Goal: Task Accomplishment & Management: Use online tool/utility

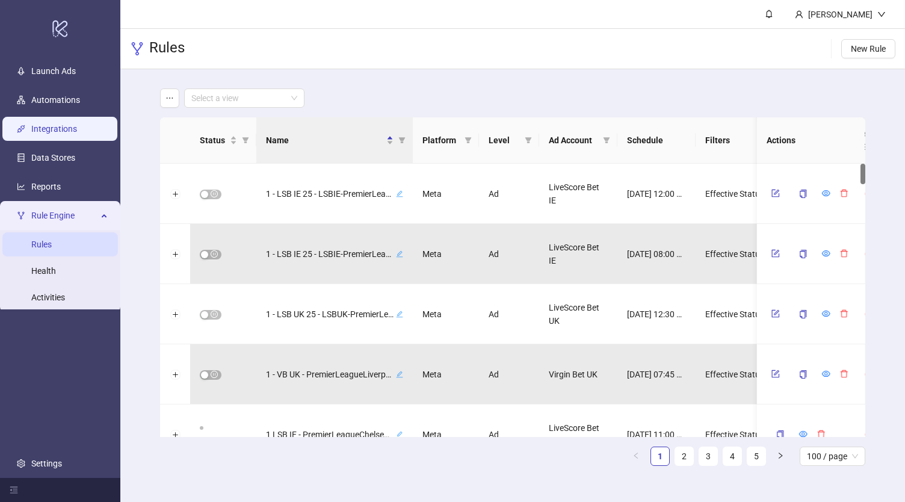
click at [60, 124] on link "Integrations" at bounding box center [54, 129] width 46 height 10
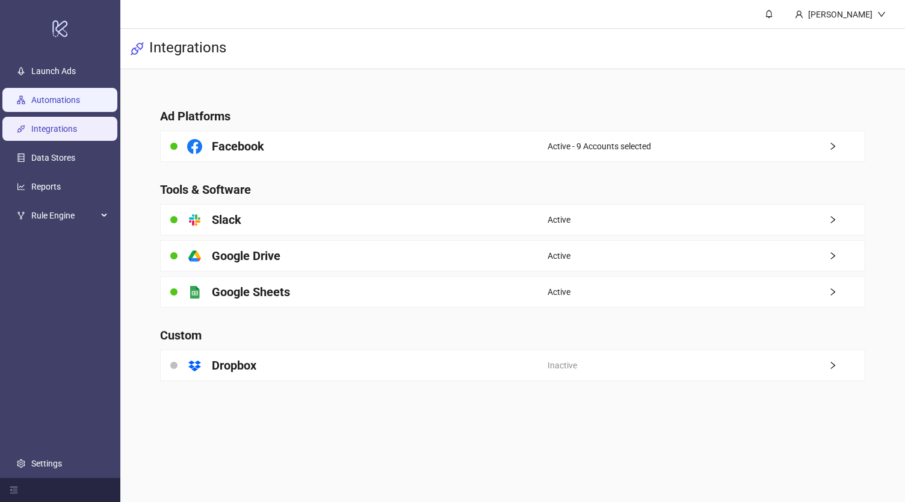
click at [60, 104] on link "Automations" at bounding box center [55, 100] width 49 height 10
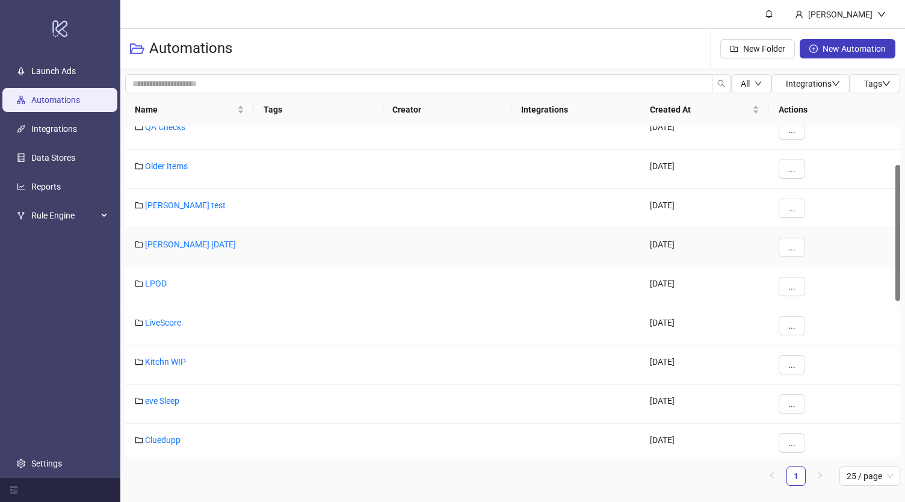
scroll to position [95, 0]
click at [169, 321] on link "LiveScore" at bounding box center [163, 322] width 36 height 10
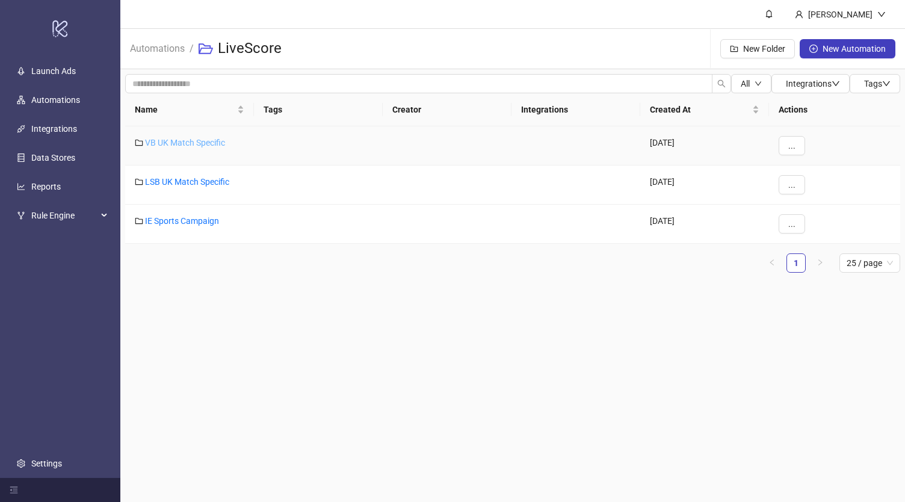
click at [206, 143] on link "VB UK Match Specific" at bounding box center [185, 143] width 80 height 10
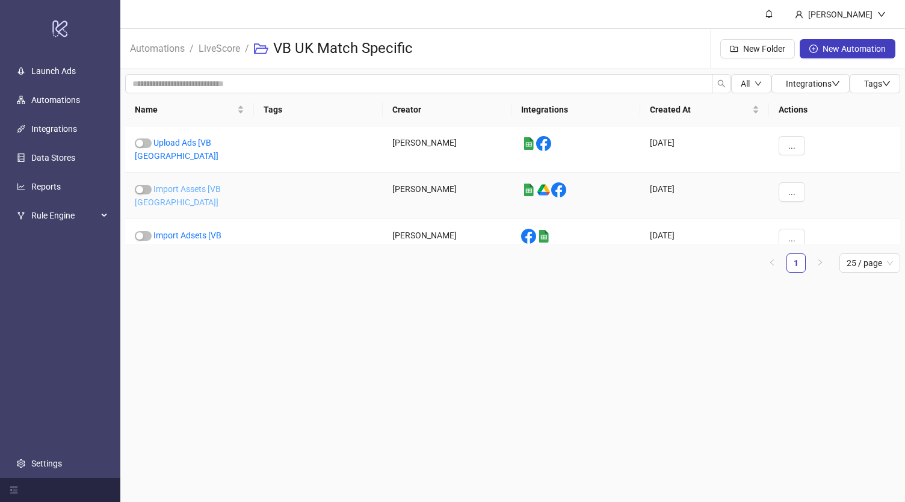
click at [206, 184] on link "Import Assets [VB [GEOGRAPHIC_DATA]]" at bounding box center [178, 195] width 86 height 23
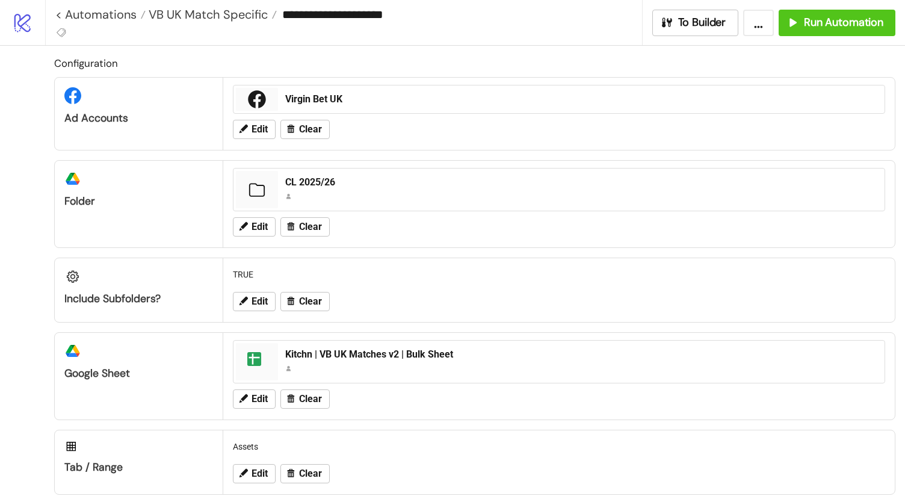
scroll to position [12, 0]
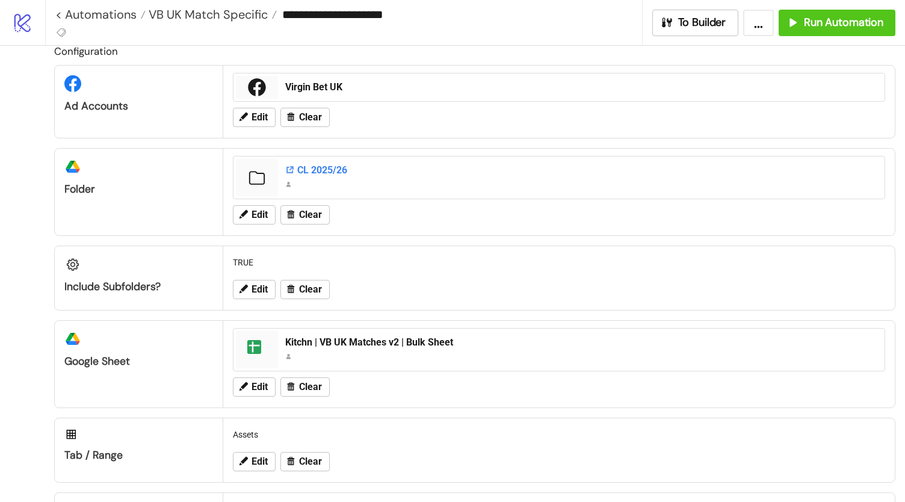
click at [312, 168] on div "CL 2025/26" at bounding box center [581, 170] width 592 height 13
click at [264, 214] on span "Edit" at bounding box center [260, 214] width 16 height 11
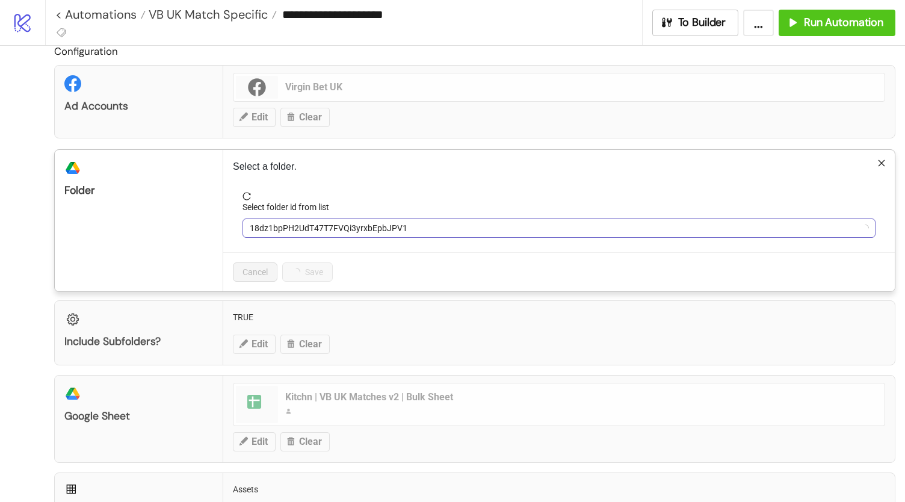
click at [303, 231] on span "18dz1bpPH2UdT47T7FVQi3yrxbEpbJPV1" at bounding box center [559, 228] width 619 height 18
click at [295, 228] on span "CL 2025/26" at bounding box center [559, 228] width 619 height 18
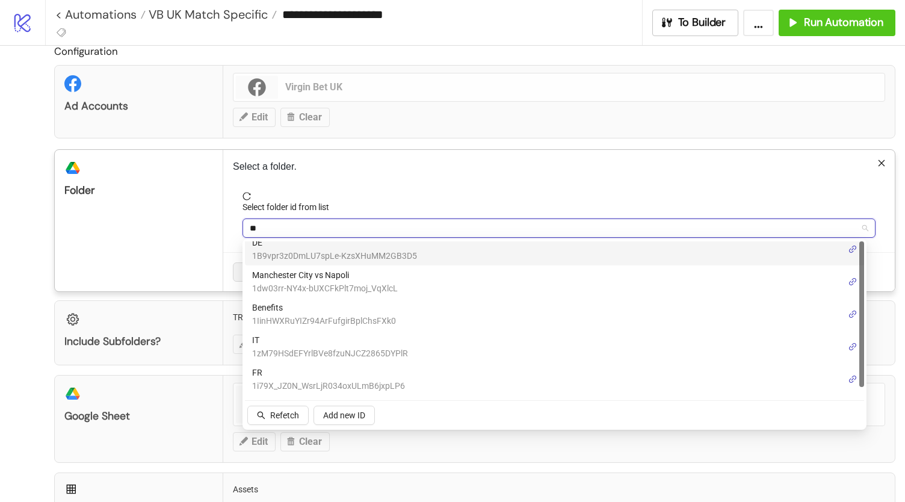
scroll to position [0, 0]
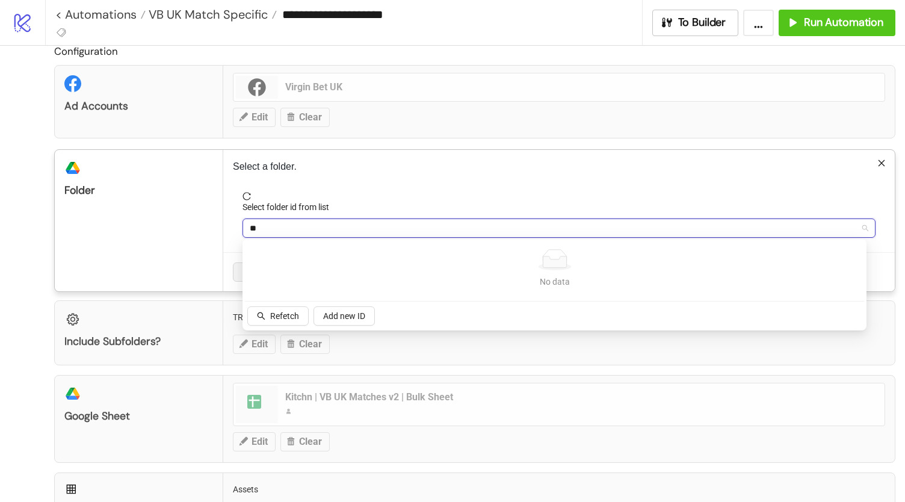
type input "*"
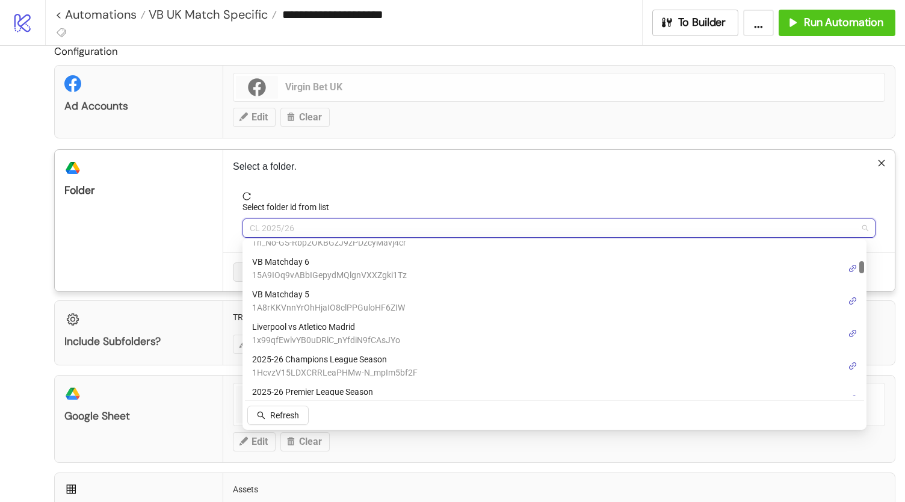
scroll to position [284, 0]
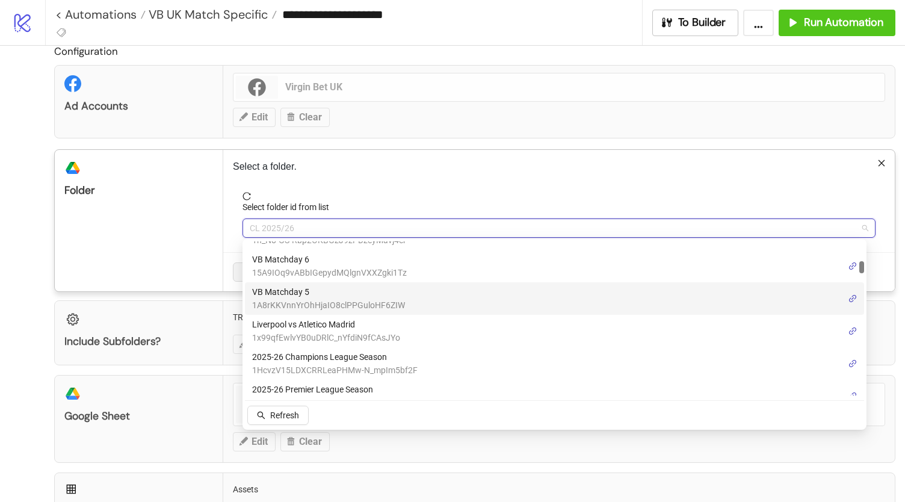
click at [373, 295] on span "VB Matchday 5" at bounding box center [328, 291] width 153 height 13
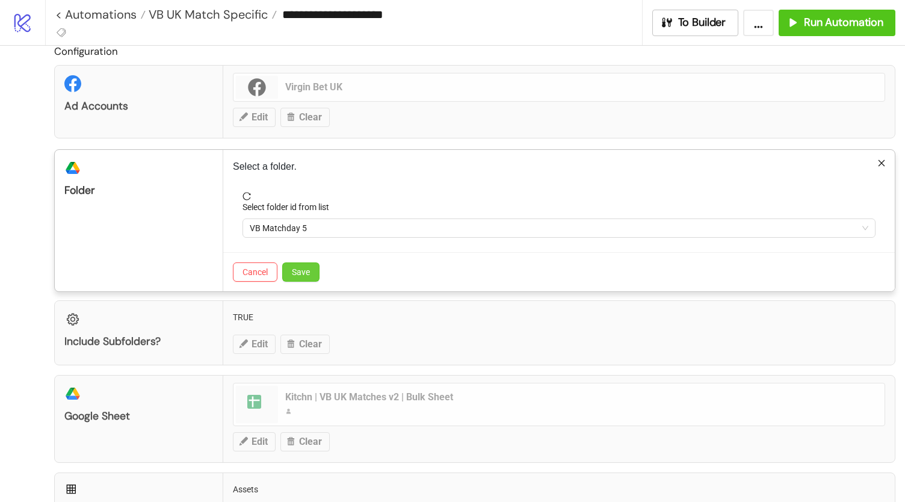
click at [308, 268] on span "Save" at bounding box center [301, 272] width 18 height 10
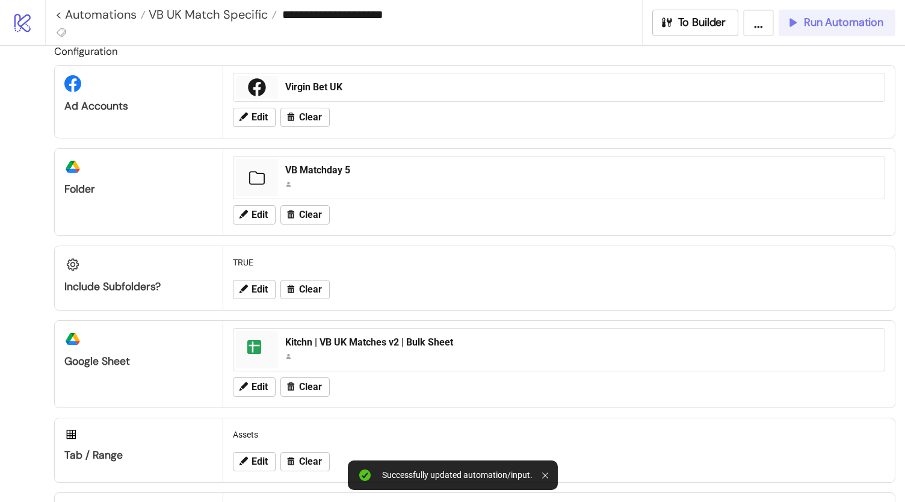
click at [861, 23] on span "Run Automation" at bounding box center [843, 23] width 79 height 14
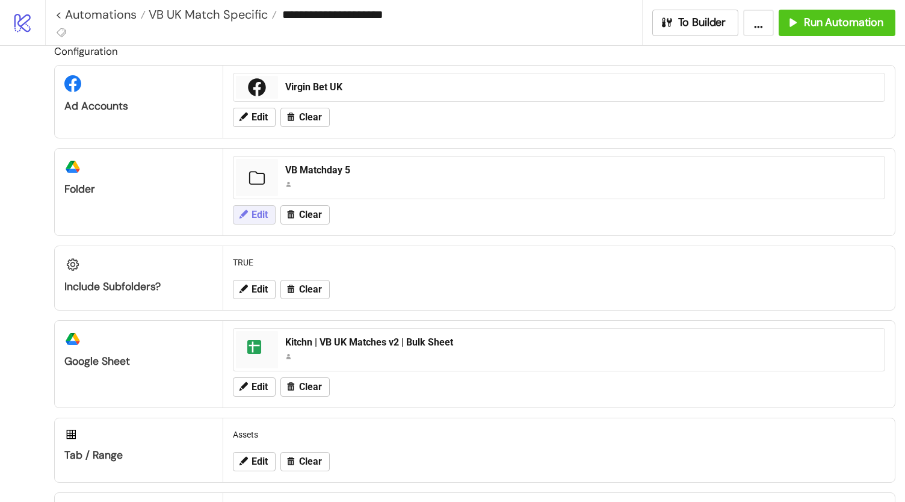
click at [261, 209] on span "Edit" at bounding box center [260, 214] width 16 height 11
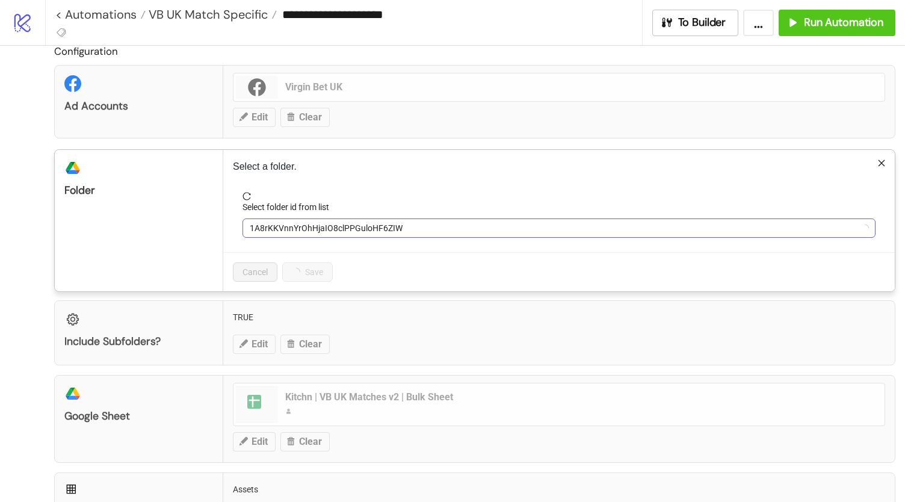
click at [300, 229] on span "1A8rKKVnnYrOhHjaIO8clPPGuloHF6ZIW" at bounding box center [559, 228] width 619 height 18
click at [336, 229] on span "VB Matchday 5" at bounding box center [559, 228] width 619 height 18
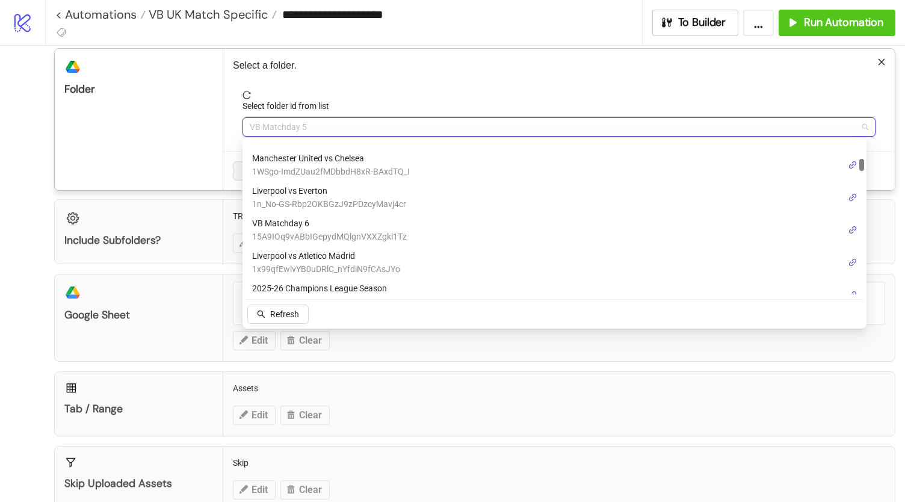
scroll to position [254, 0]
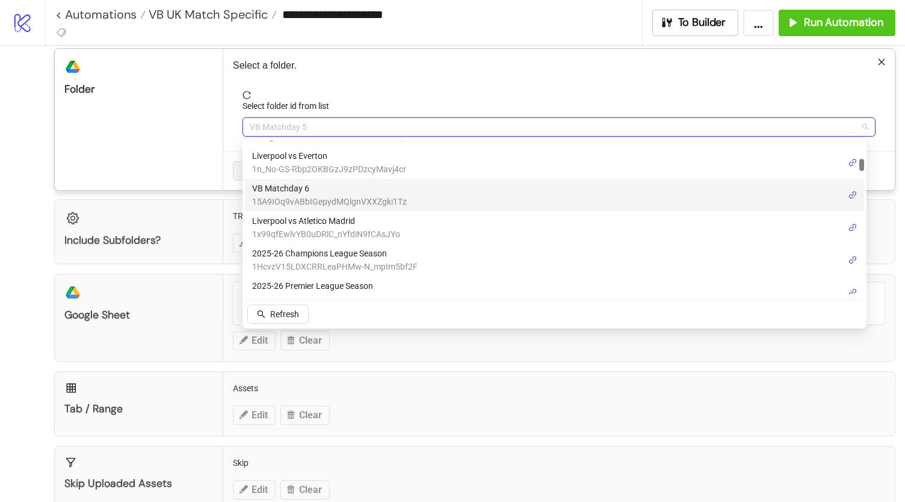
click at [352, 188] on span "VB Matchday 6" at bounding box center [329, 188] width 155 height 13
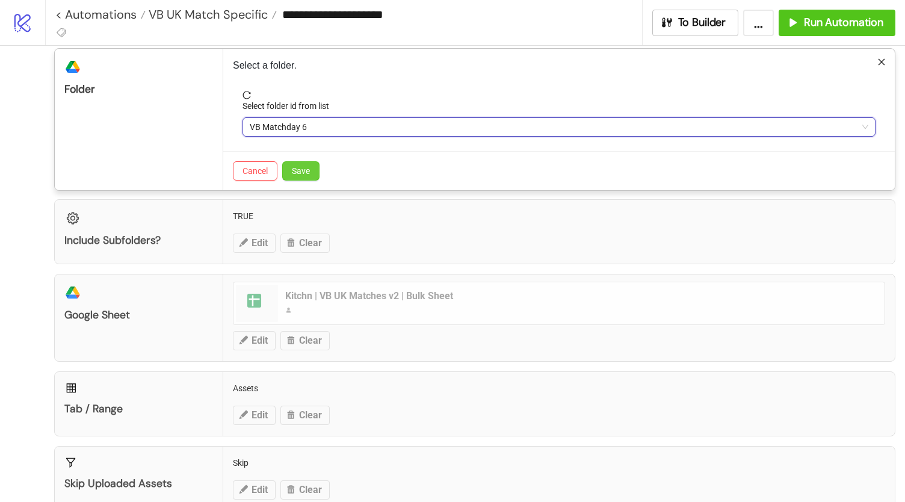
click at [303, 168] on span "Save" at bounding box center [301, 171] width 18 height 10
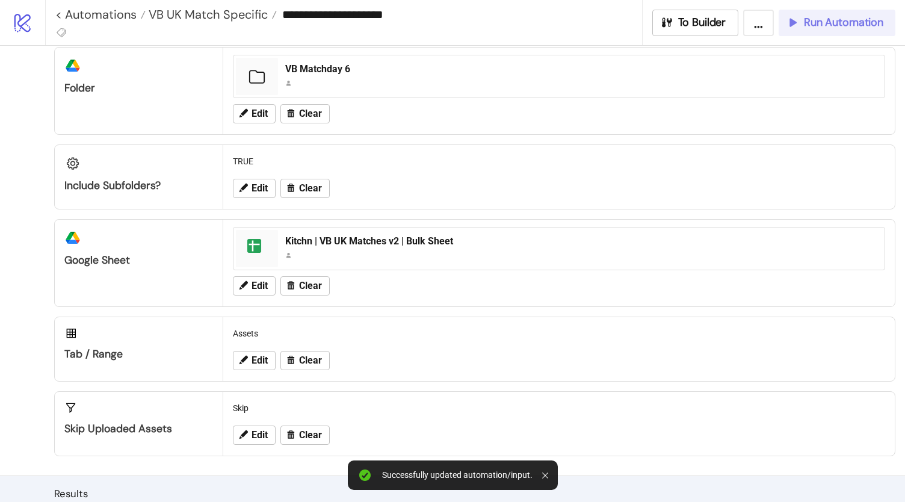
click at [813, 28] on span "Run Automation" at bounding box center [843, 23] width 79 height 14
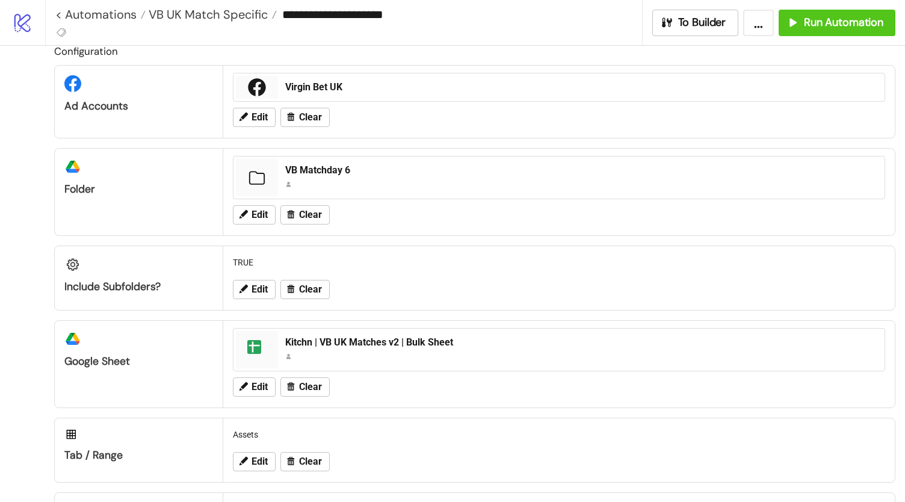
scroll to position [0, 0]
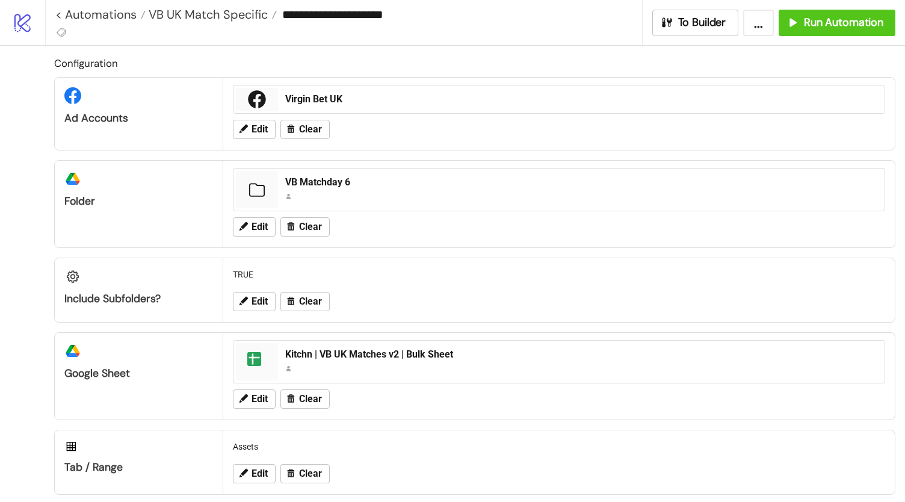
click at [495, 21] on input "**********" at bounding box center [459, 14] width 365 height 18
click at [232, 13] on span "VB UK Match Specific" at bounding box center [207, 15] width 122 height 16
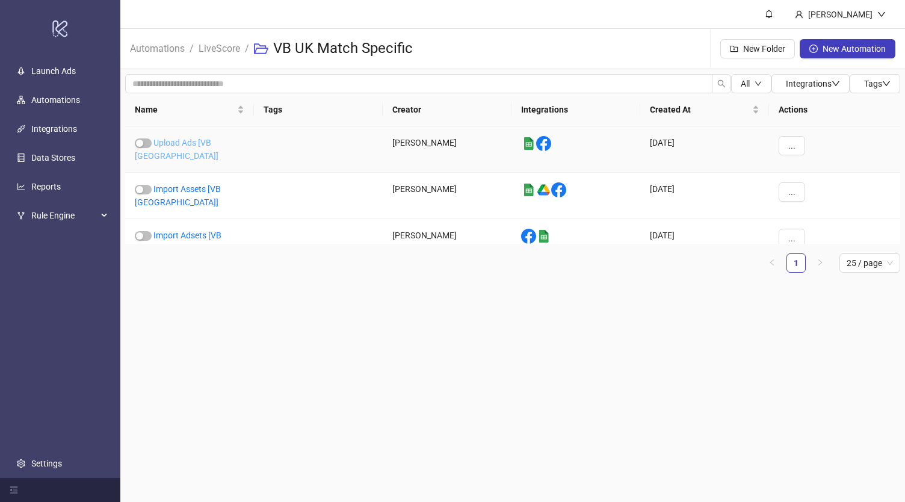
click at [185, 143] on link "Upload Ads [VB [GEOGRAPHIC_DATA]]" at bounding box center [177, 149] width 84 height 23
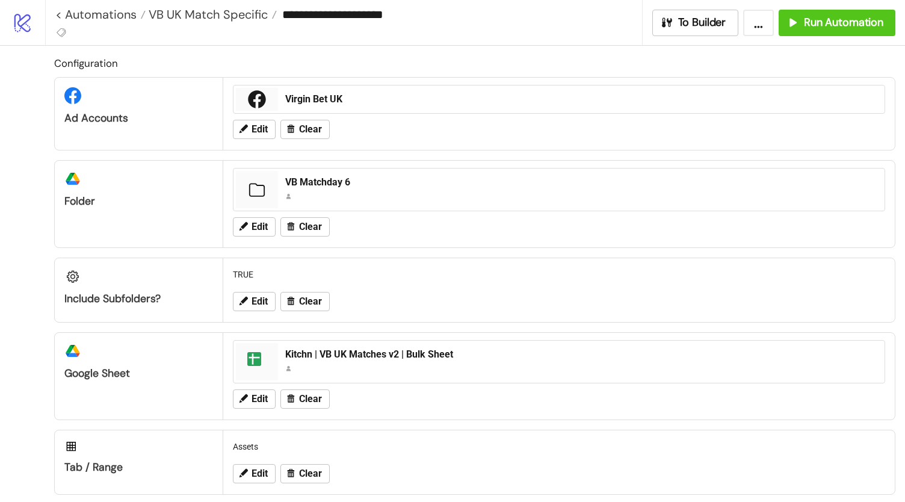
type input "**********"
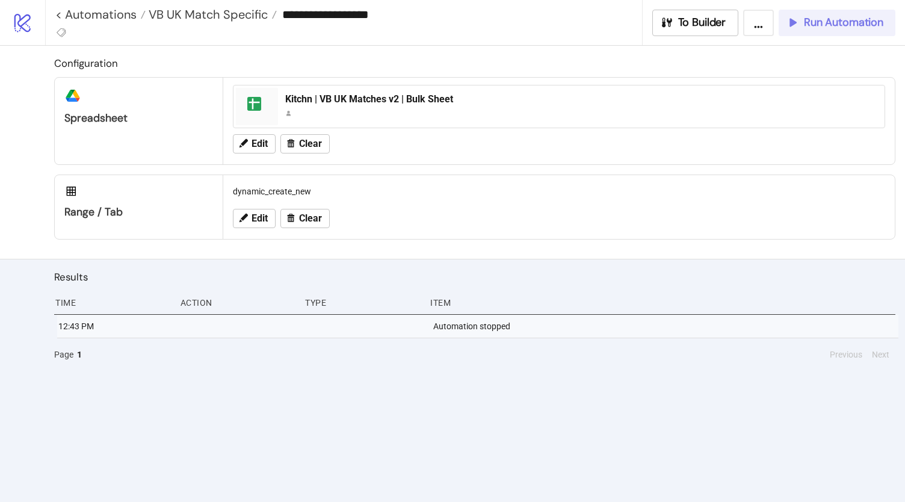
click at [861, 25] on span "Run Automation" at bounding box center [843, 23] width 79 height 14
